Goal: Task Accomplishment & Management: Manage account settings

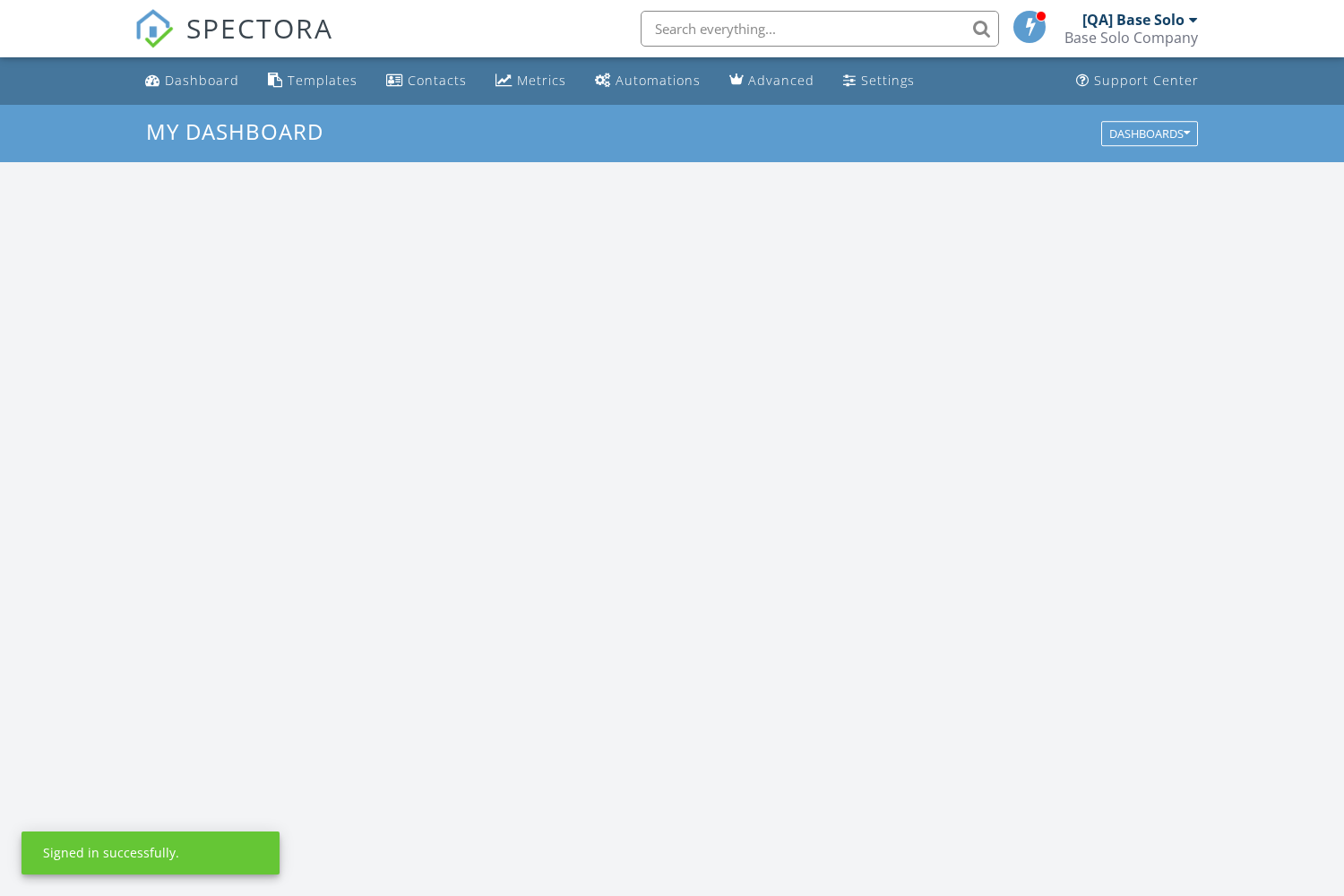
scroll to position [1632, 1345]
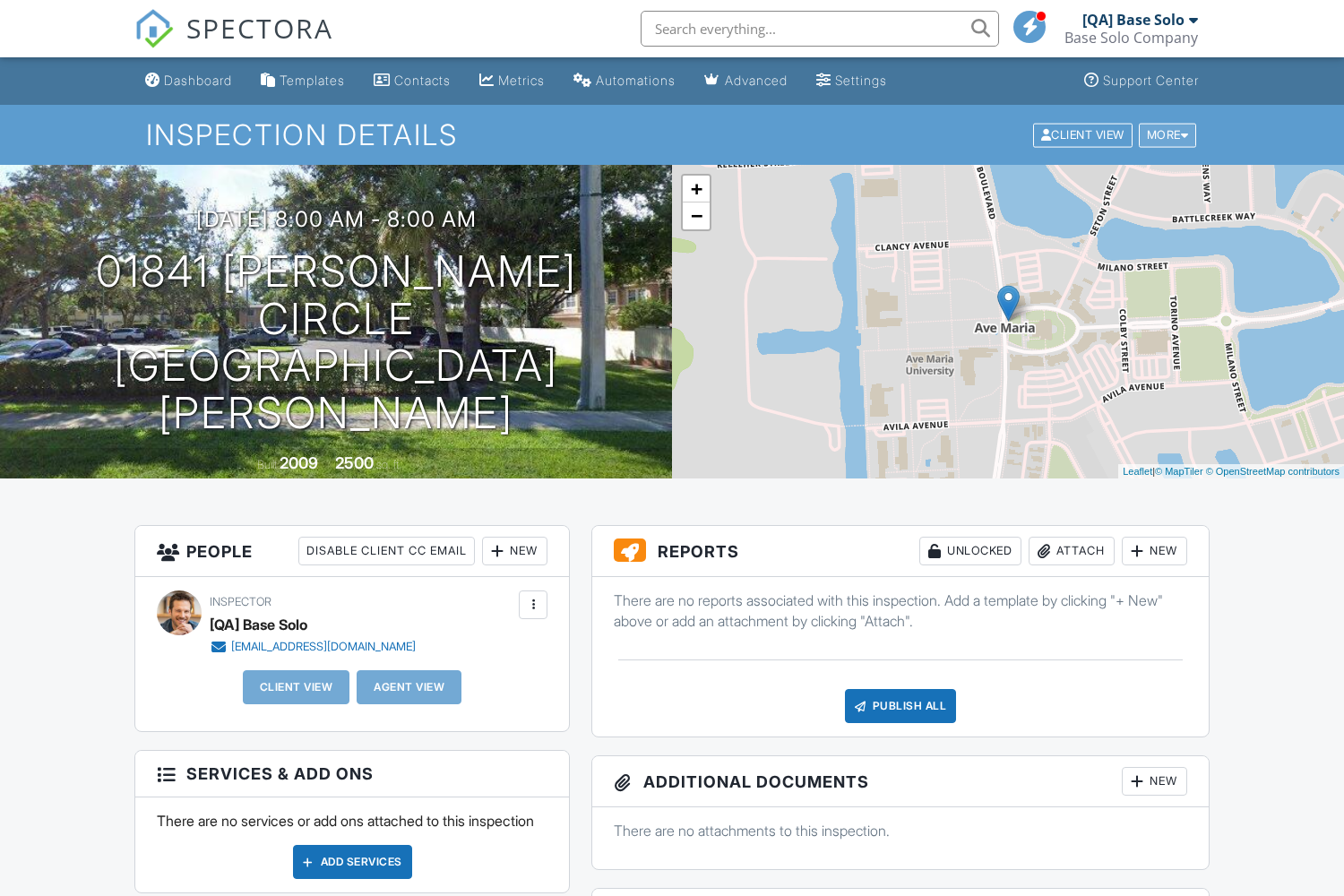
click at [1165, 134] on div "More" at bounding box center [1167, 134] width 58 height 24
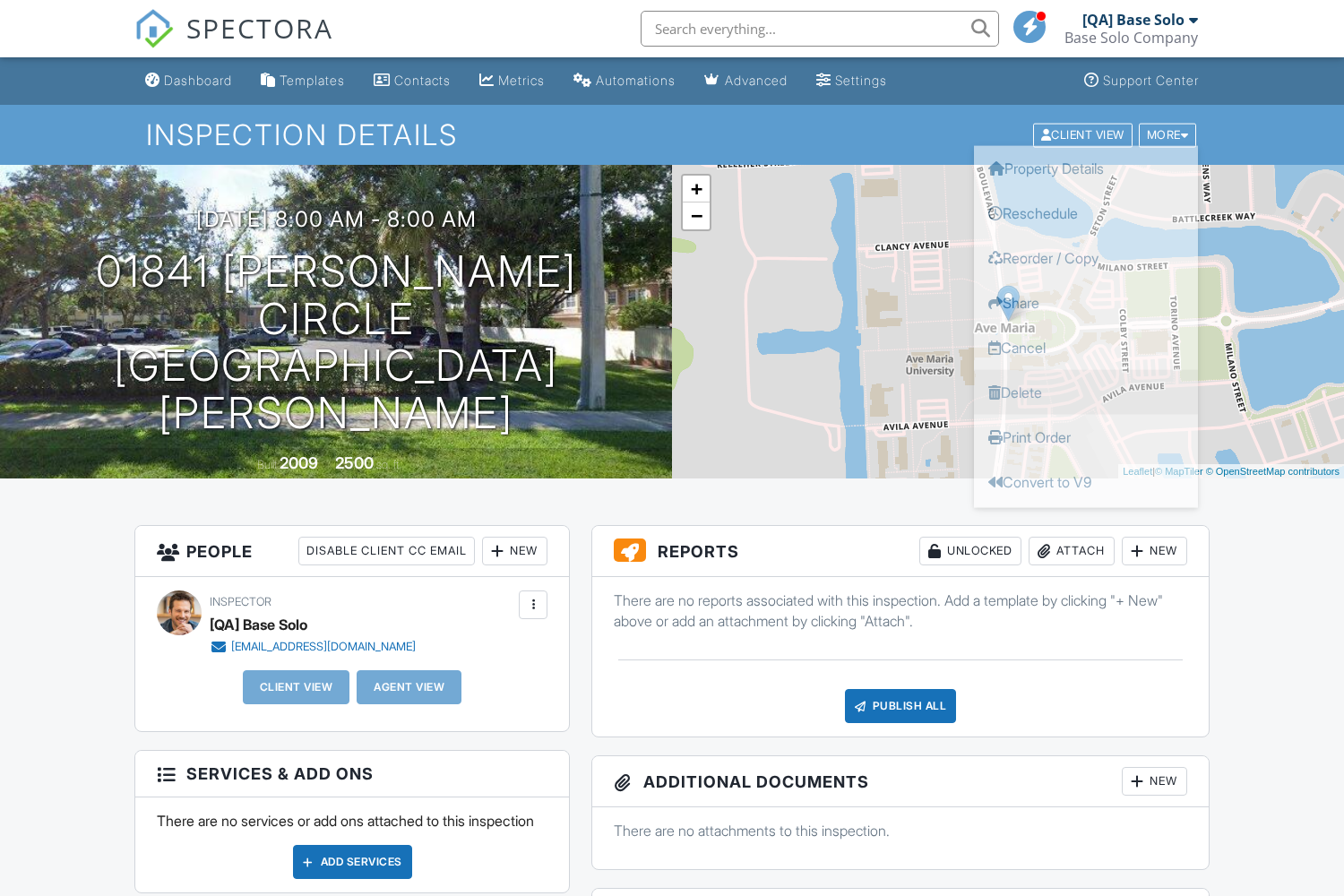
click at [1086, 391] on link "Delete" at bounding box center [1086, 392] width 224 height 45
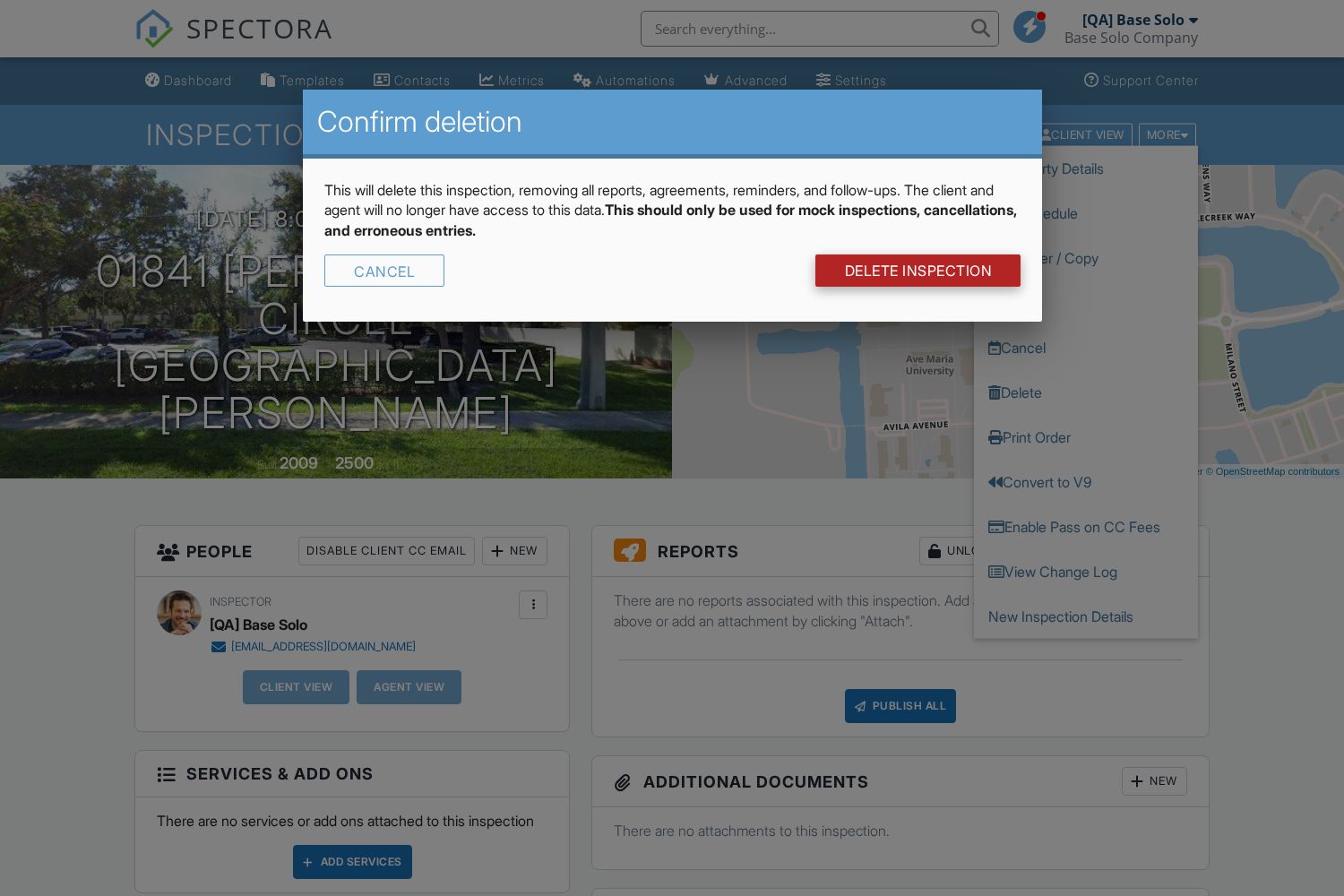
click at [916, 271] on link "DELETE Inspection" at bounding box center [918, 271] width 205 height 32
